Goal: Information Seeking & Learning: Check status

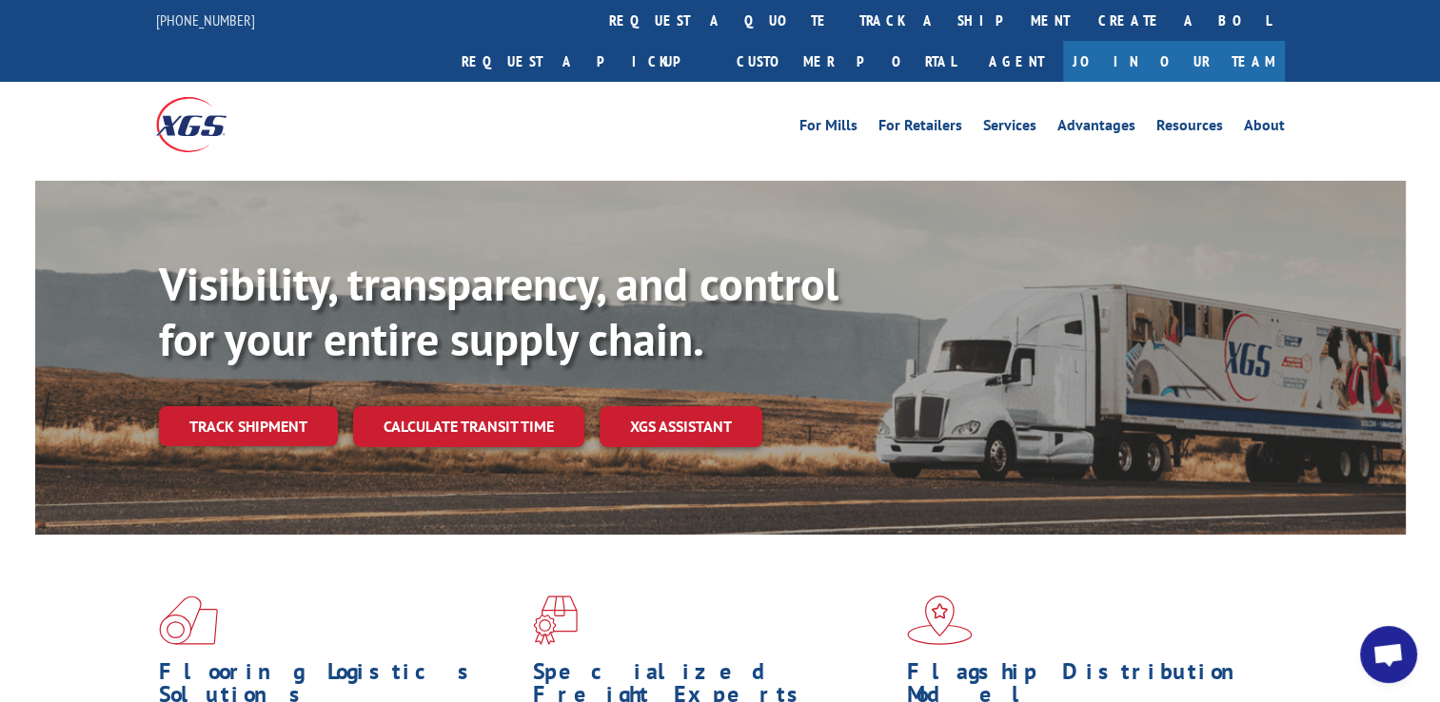
click at [270, 406] on link "Track shipment" at bounding box center [248, 426] width 179 height 40
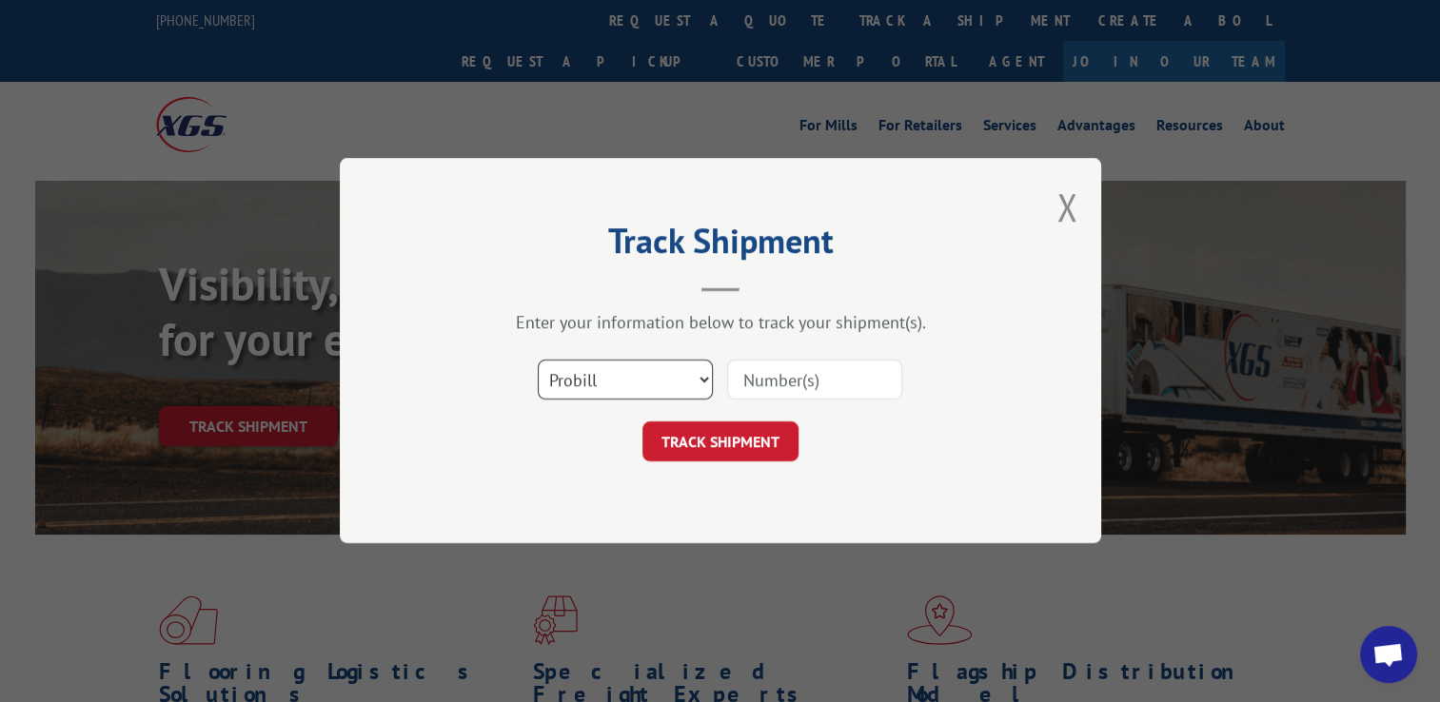
click at [582, 375] on select "Select category... Probill BOL PO" at bounding box center [625, 381] width 175 height 40
select select "bol"
click at [538, 361] on select "Select category... Probill BOL PO" at bounding box center [625, 381] width 175 height 40
click at [812, 383] on input at bounding box center [814, 381] width 175 height 40
type input "cp-029486.a"
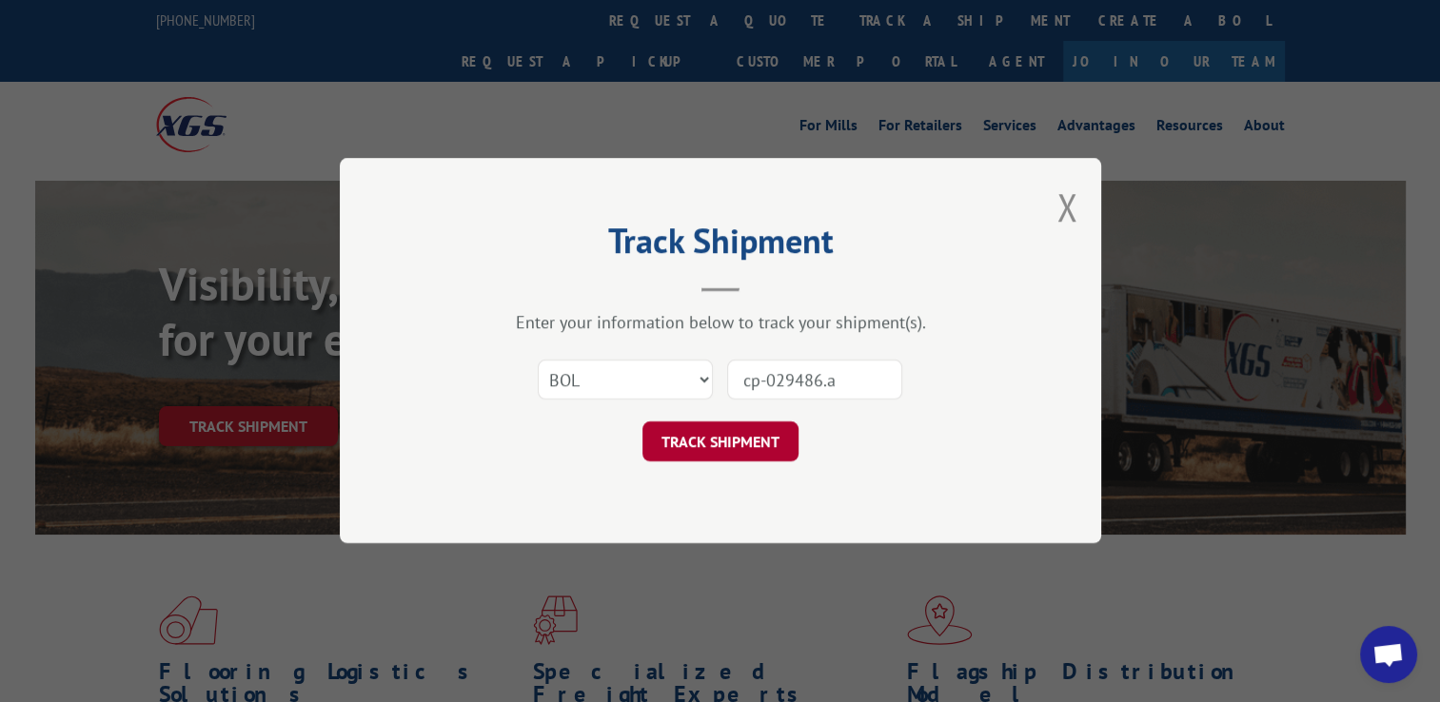
click at [777, 455] on button "TRACK SHIPMENT" at bounding box center [720, 443] width 156 height 40
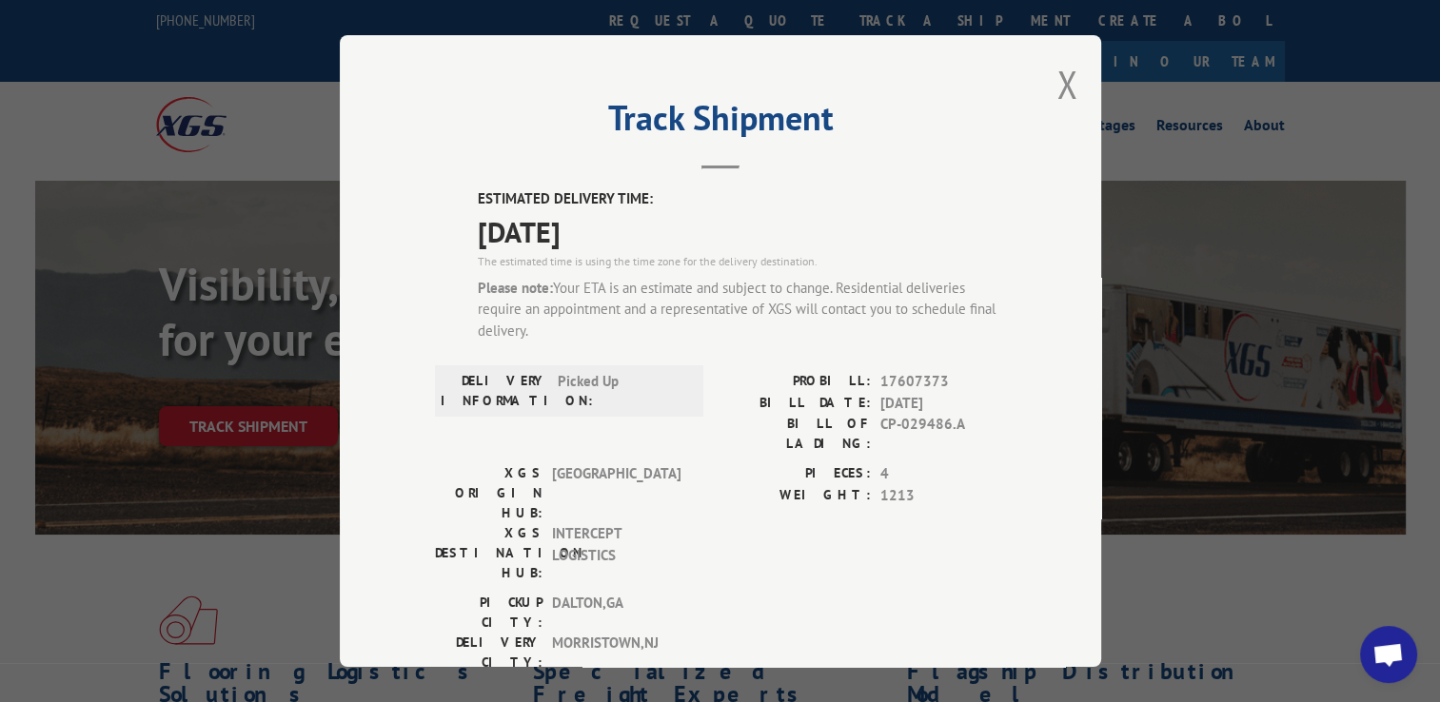
click at [1047, 92] on div "Track Shipment ESTIMATED DELIVERY TIME: [DATE] The estimated time is using the …" at bounding box center [720, 351] width 761 height 632
click at [1064, 82] on button "Close modal" at bounding box center [1066, 84] width 21 height 50
